Goal: Find specific page/section: Find specific page/section

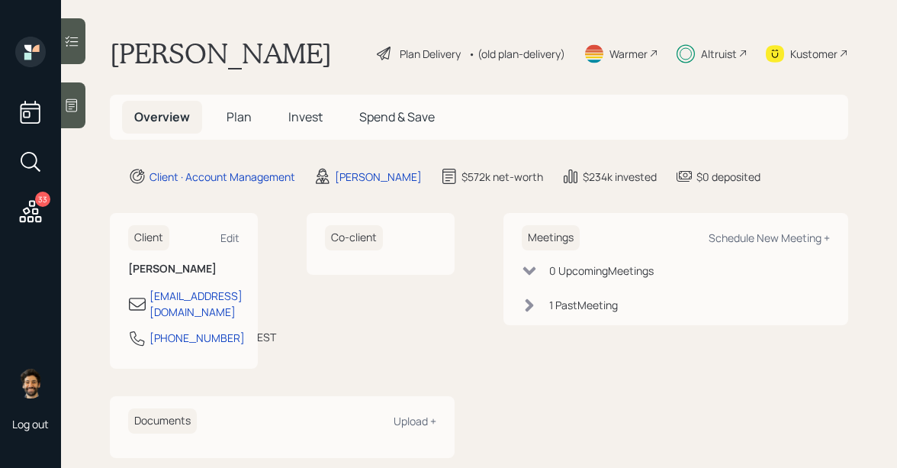
click at [701, 62] on div "Altruist" at bounding box center [712, 54] width 71 height 34
click at [292, 123] on span "Invest" at bounding box center [305, 116] width 34 height 17
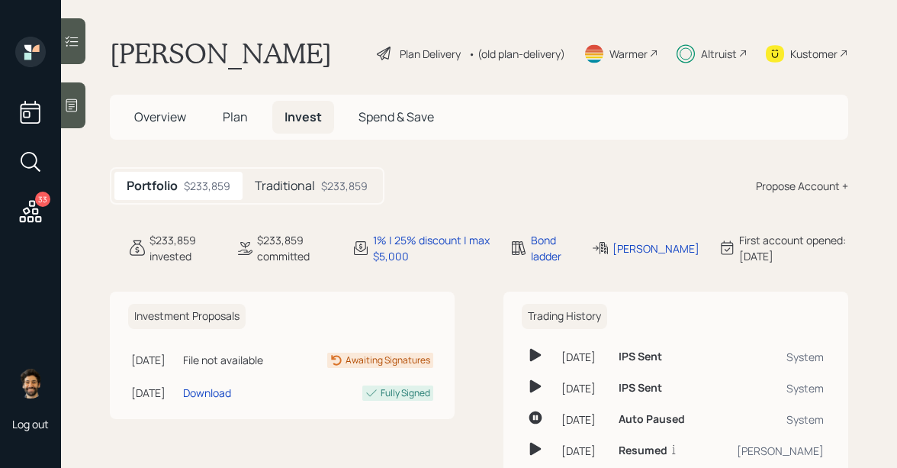
click at [712, 55] on div "Altruist" at bounding box center [719, 54] width 36 height 16
